Goal: Transaction & Acquisition: Purchase product/service

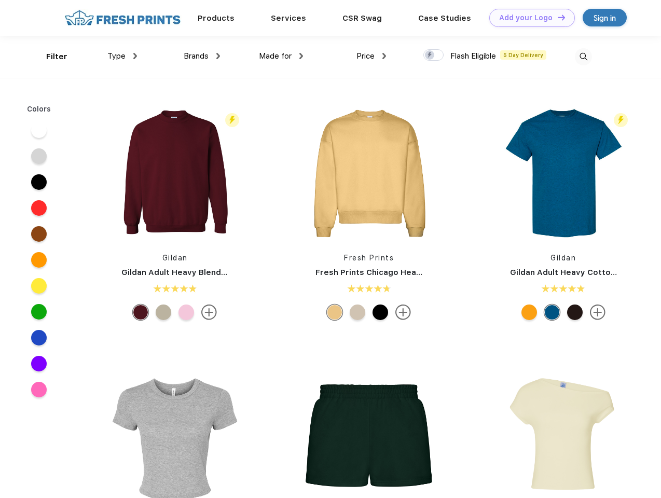
click at [528, 18] on link "Add your Logo Design Tool" at bounding box center [532, 18] width 86 height 18
click at [0, 0] on div "Design Tool" at bounding box center [0, 0] width 0 height 0
click at [557, 17] on link "Add your Logo Design Tool" at bounding box center [532, 18] width 86 height 18
click at [50, 57] on div "Filter" at bounding box center [56, 57] width 21 height 12
click at [122, 56] on span "Type" at bounding box center [116, 55] width 18 height 9
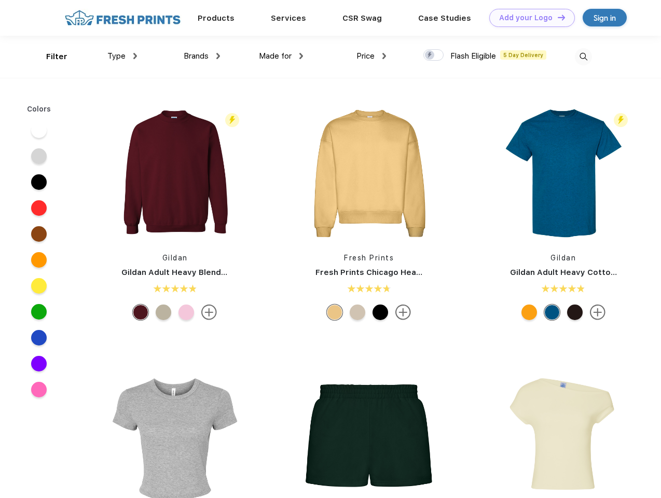
click at [202, 56] on span "Brands" at bounding box center [196, 55] width 25 height 9
click at [281, 56] on span "Made for" at bounding box center [275, 55] width 33 height 9
click at [372, 56] on span "Price" at bounding box center [366, 55] width 18 height 9
click at [434, 56] on div at bounding box center [434, 54] width 20 height 11
click at [430, 56] on input "checkbox" at bounding box center [427, 52] width 7 height 7
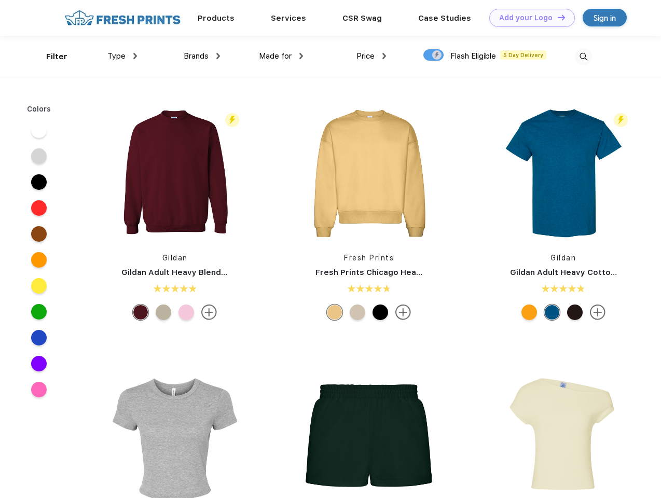
click at [583, 57] on img at bounding box center [583, 56] width 17 height 17
